Goal: Task Accomplishment & Management: Use online tool/utility

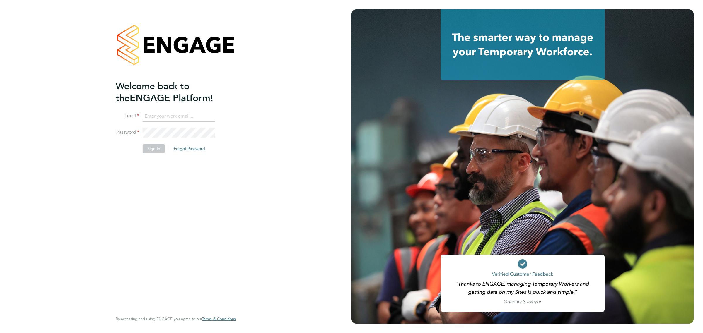
type input "sthomas@spheresolutions.co.uk"
click at [152, 150] on button "Sign In" at bounding box center [154, 148] width 22 height 9
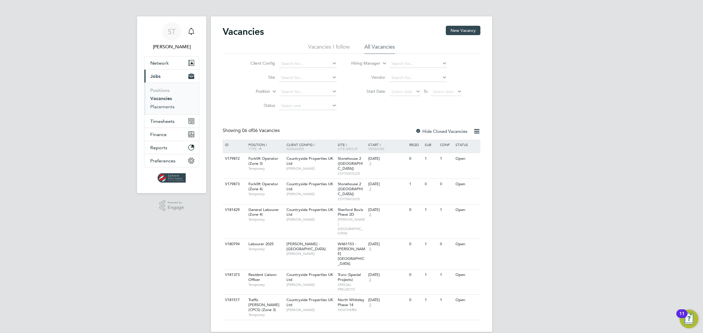
click at [159, 107] on link "Placements" at bounding box center [162, 107] width 24 height 6
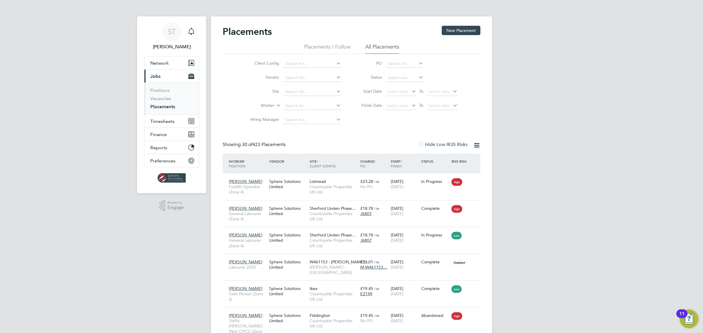
click at [304, 101] on li "Worker" at bounding box center [293, 106] width 110 height 14
click at [302, 104] on input at bounding box center [312, 106] width 58 height 8
click at [319, 111] on b "Christofor" at bounding box center [328, 113] width 19 height 5
type input "Andrew Christoforu"
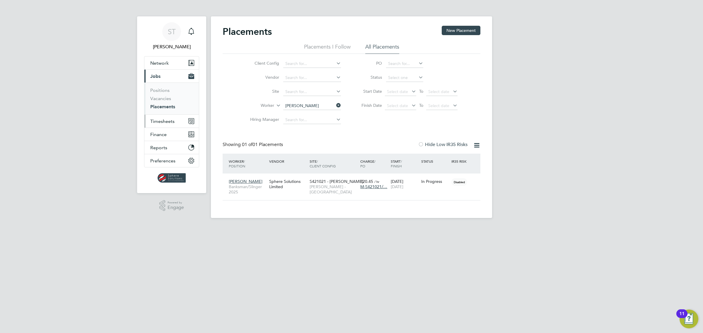
click at [164, 119] on span "Timesheets" at bounding box center [162, 122] width 24 height 6
click at [160, 105] on link "Timesheets" at bounding box center [162, 104] width 24 height 6
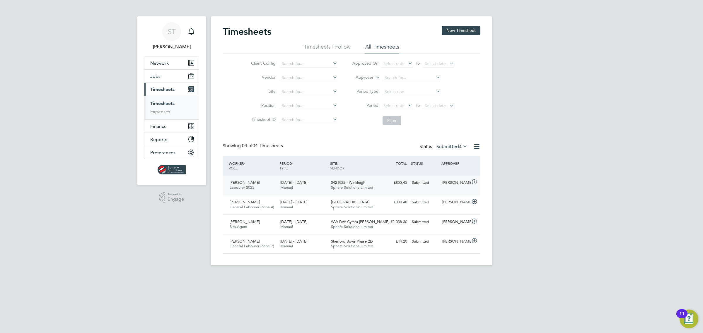
click at [340, 186] on span "Sphere Solutions Limited" at bounding box center [352, 187] width 42 height 5
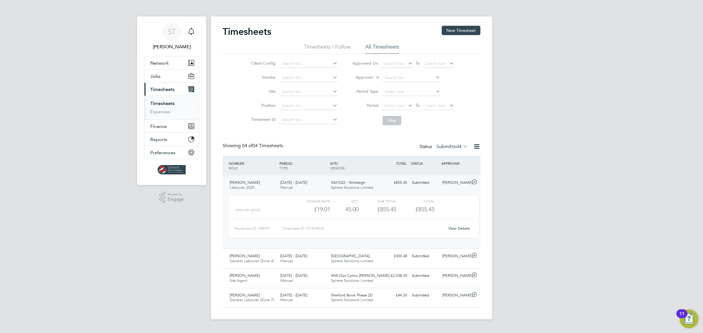
click at [465, 230] on link "View Details" at bounding box center [458, 228] width 21 height 5
click at [473, 182] on icon at bounding box center [473, 182] width 7 height 5
